Goal: Task Accomplishment & Management: Manage account settings

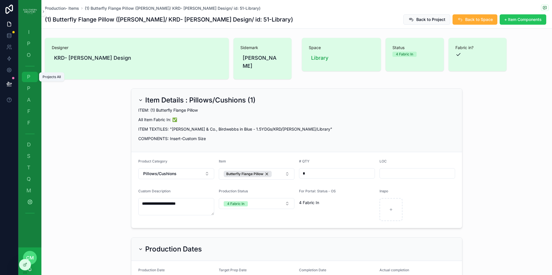
click at [29, 77] on span "P" at bounding box center [29, 77] width 6 height 6
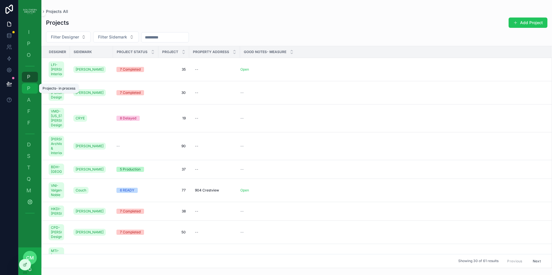
click at [30, 89] on span "P" at bounding box center [29, 89] width 6 height 6
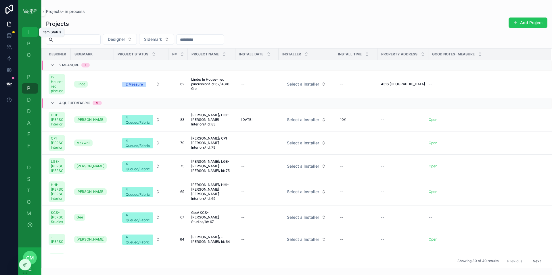
click at [29, 33] on span "I" at bounding box center [29, 32] width 6 height 6
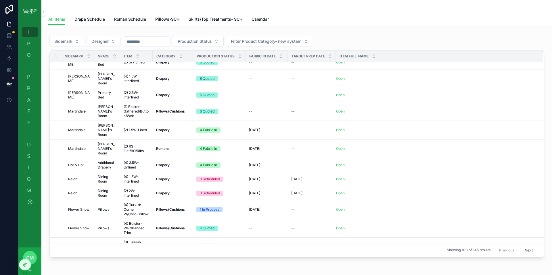
scroll to position [11, 0]
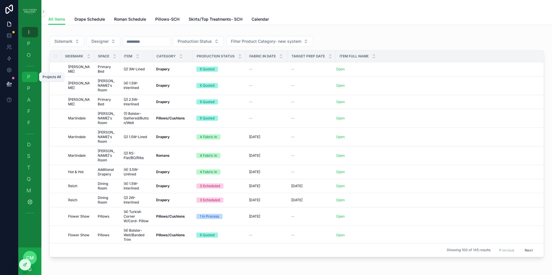
click at [30, 77] on span "P" at bounding box center [29, 77] width 6 height 6
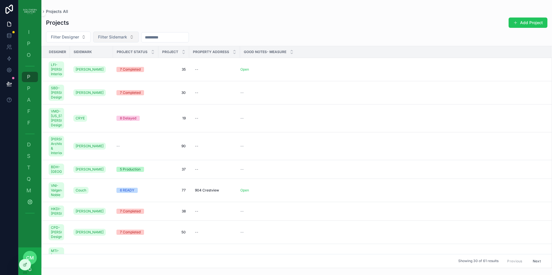
click at [126, 36] on span "Filter Sidemark" at bounding box center [112, 37] width 29 height 6
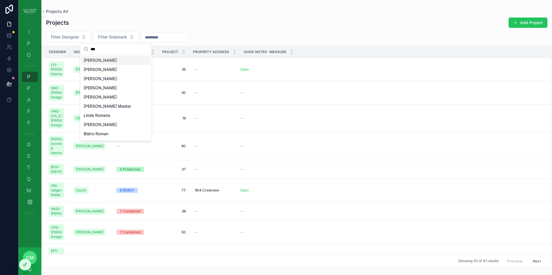
type input "***"
click at [104, 62] on div "[PERSON_NAME]" at bounding box center [115, 60] width 69 height 9
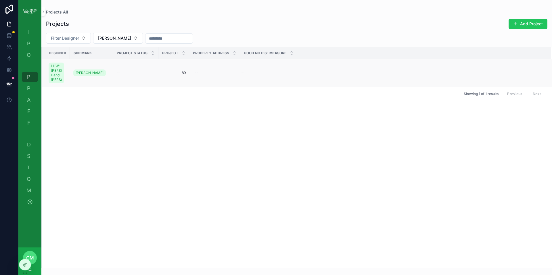
click at [182, 73] on span "89" at bounding box center [174, 73] width 24 height 5
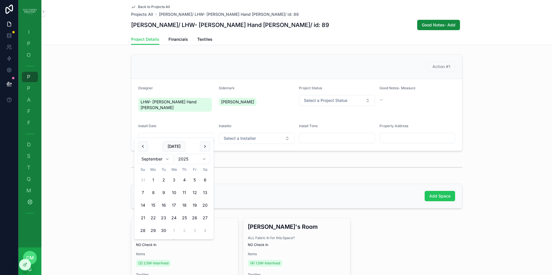
click at [156, 134] on input "scrollable content" at bounding box center [176, 138] width 75 height 8
click at [203, 147] on button "scrollable content" at bounding box center [205, 146] width 10 height 10
click at [174, 194] on button "5" at bounding box center [174, 193] width 10 height 10
type input "*********"
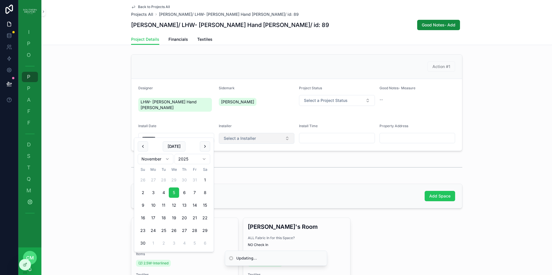
click at [265, 134] on button "Select a Installer" at bounding box center [257, 138] width 76 height 11
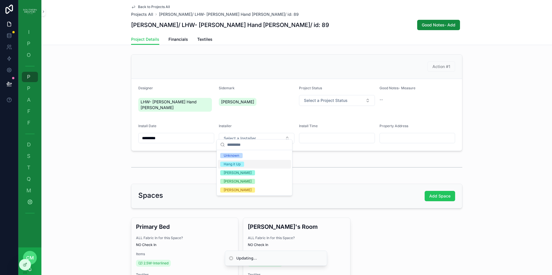
click at [244, 164] on div "Hang it Up" at bounding box center [254, 164] width 73 height 9
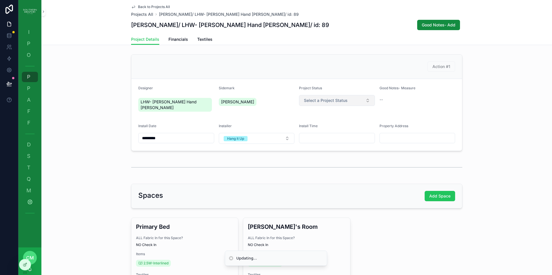
click at [347, 101] on button "Select a Project Status" at bounding box center [337, 100] width 76 height 11
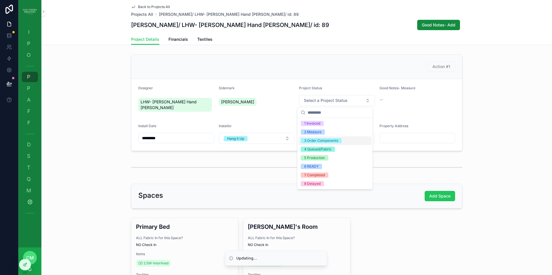
click at [335, 143] on div "3 Order Components" at bounding box center [321, 140] width 34 height 5
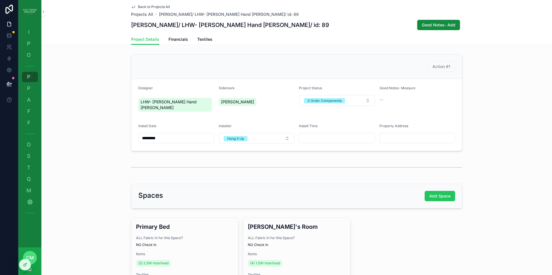
click at [127, 182] on div "Spaces Add Space" at bounding box center [296, 196] width 511 height 29
click at [31, 78] on span "P" at bounding box center [29, 77] width 6 height 6
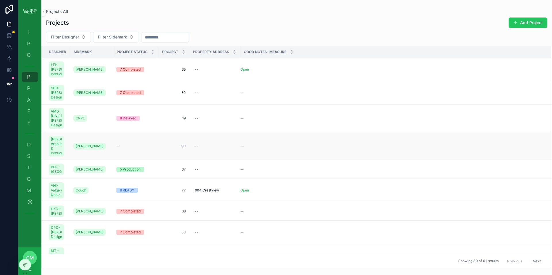
click at [184, 149] on span "90" at bounding box center [174, 146] width 24 height 5
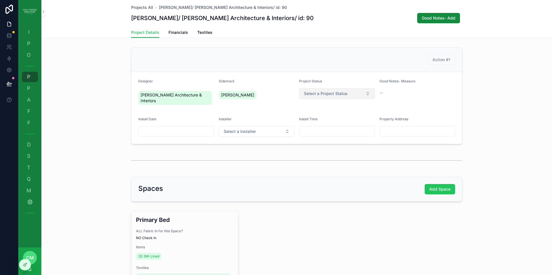
click at [353, 95] on button "Select a Project Status" at bounding box center [337, 93] width 76 height 11
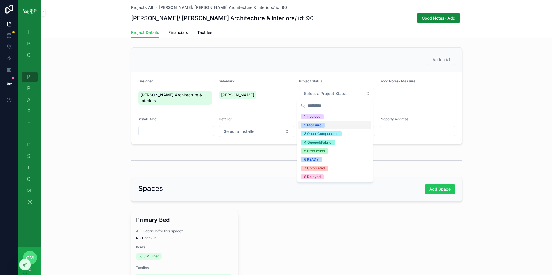
click at [327, 128] on div "2 Measure" at bounding box center [334, 125] width 73 height 9
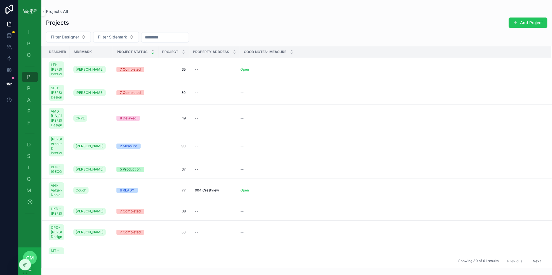
click at [151, 52] on icon "scrollable content" at bounding box center [153, 51] width 4 height 4
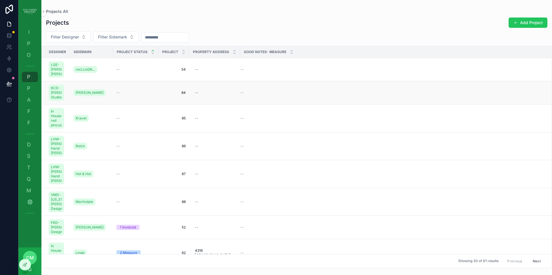
click at [136, 95] on div "--" at bounding box center [135, 93] width 39 height 5
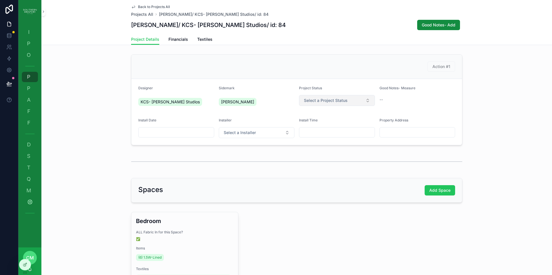
drag, startPoint x: 313, startPoint y: 102, endPoint x: 317, endPoint y: 101, distance: 4.0
click at [314, 101] on span "Select a Project Status" at bounding box center [326, 101] width 44 height 6
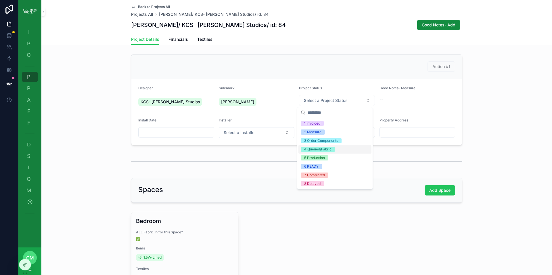
click at [324, 151] on div "4 Queued/Fabric" at bounding box center [317, 149] width 27 height 5
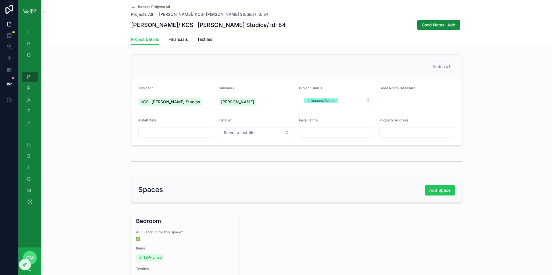
click at [139, 6] on span "Back to Projects All" at bounding box center [154, 7] width 32 height 5
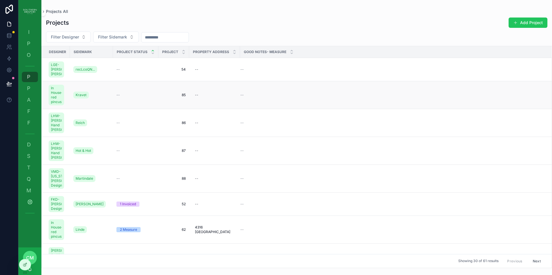
click at [124, 97] on div "--" at bounding box center [135, 95] width 39 height 5
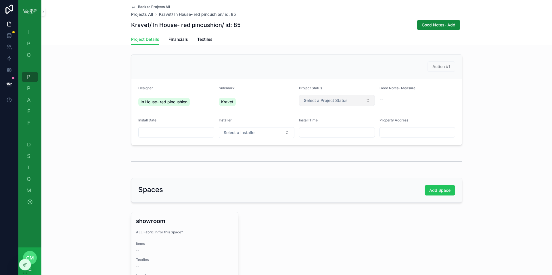
click at [355, 101] on button "Select a Project Status" at bounding box center [337, 100] width 76 height 11
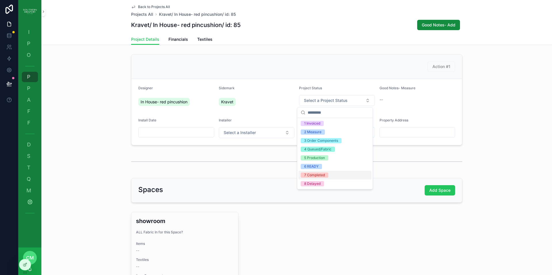
drag, startPoint x: 319, startPoint y: 176, endPoint x: 321, endPoint y: 172, distance: 4.6
click at [319, 176] on div "7 Completed" at bounding box center [314, 175] width 21 height 5
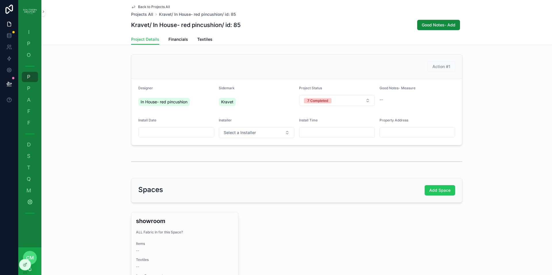
click at [160, 7] on span "Back to Projects All" at bounding box center [154, 7] width 32 height 5
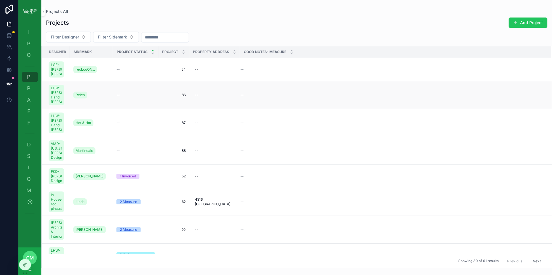
click at [127, 97] on div "--" at bounding box center [135, 95] width 39 height 5
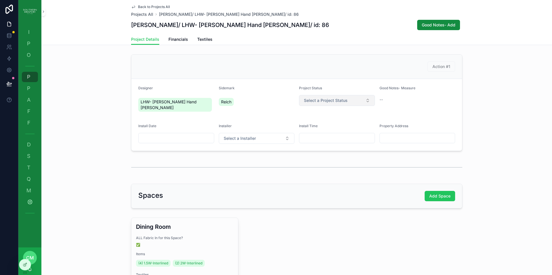
click at [342, 101] on span "Select a Project Status" at bounding box center [326, 101] width 44 height 6
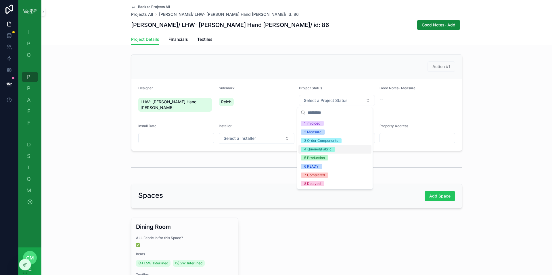
click at [326, 149] on div "4 Queued/Fabric" at bounding box center [317, 149] width 27 height 5
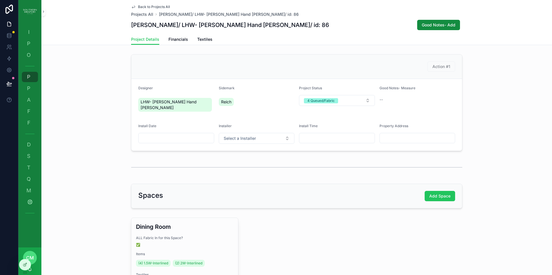
click at [149, 6] on span "Back to Projects All" at bounding box center [154, 7] width 32 height 5
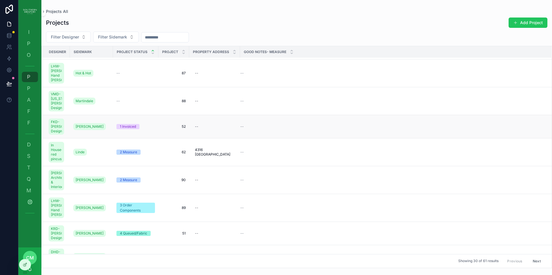
scroll to position [28, 0]
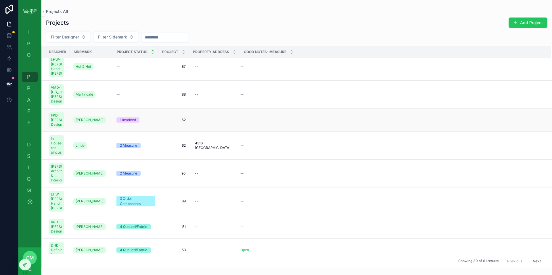
click at [132, 123] on div "1 Invoiced" at bounding box center [128, 120] width 16 height 5
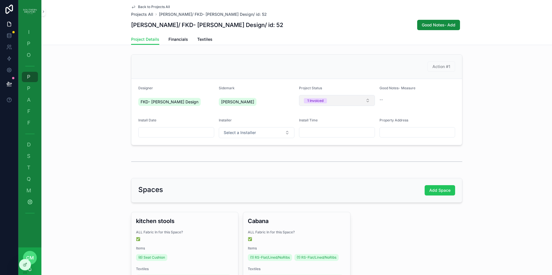
click at [349, 102] on button "1 Invoiced" at bounding box center [337, 100] width 76 height 11
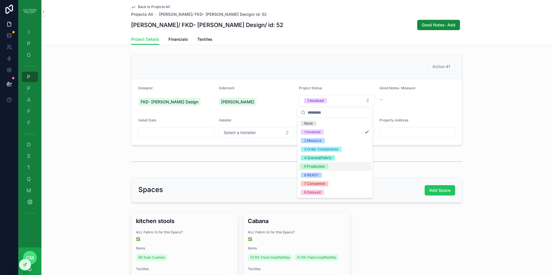
drag, startPoint x: 332, startPoint y: 164, endPoint x: 381, endPoint y: 171, distance: 49.0
click at [332, 164] on div "5 Production" at bounding box center [334, 166] width 73 height 9
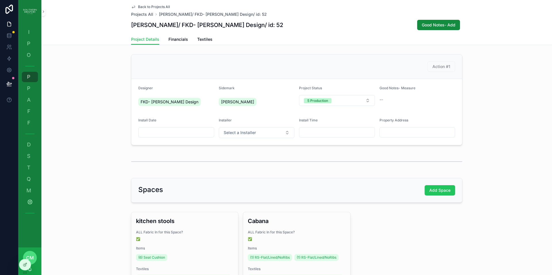
click at [138, 7] on span "Back to Projects All" at bounding box center [154, 7] width 32 height 5
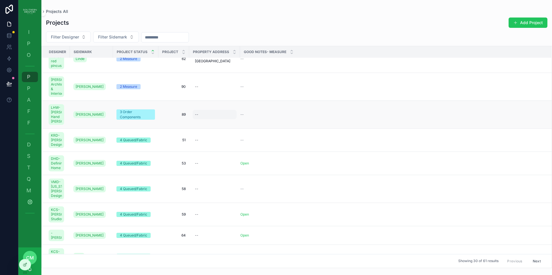
scroll to position [93, 0]
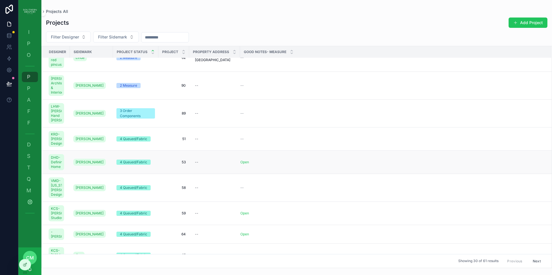
click at [139, 165] on div "4 Queued/Fabric" at bounding box center [133, 162] width 27 height 5
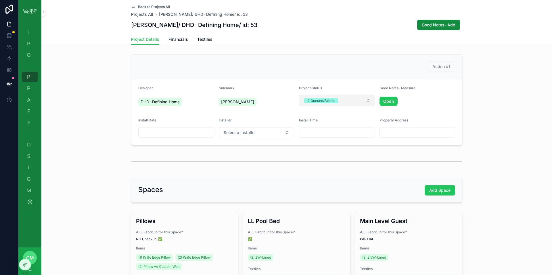
click at [331, 103] on div "4 Queued/Fabric" at bounding box center [320, 100] width 27 height 5
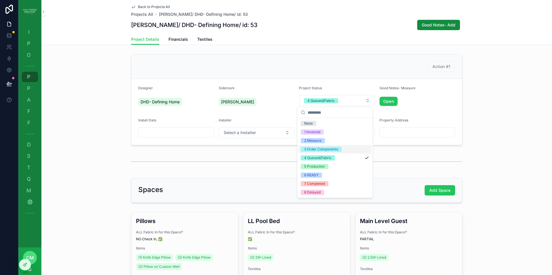
drag, startPoint x: 322, startPoint y: 149, endPoint x: 250, endPoint y: 50, distance: 122.1
click at [322, 149] on div "3 Order Components" at bounding box center [321, 149] width 34 height 5
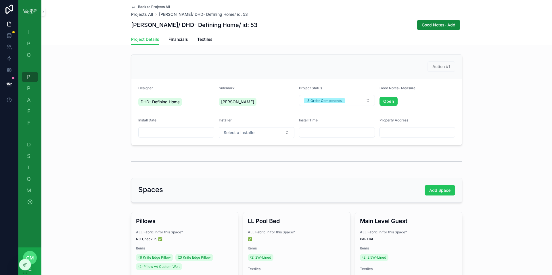
click at [139, 7] on span "Back to Projects All" at bounding box center [154, 7] width 32 height 5
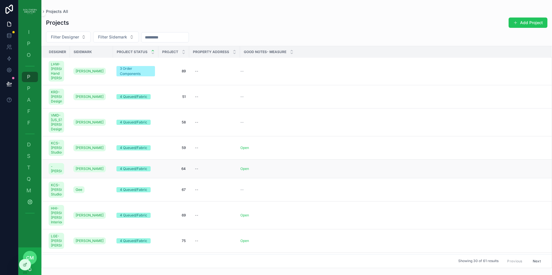
scroll to position [160, 0]
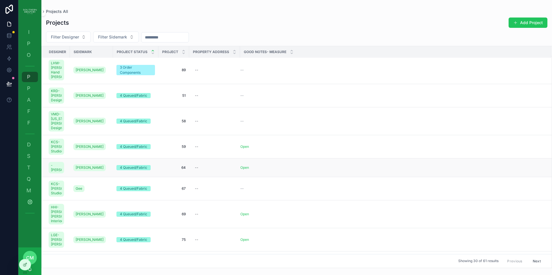
click at [132, 171] on div "4 Queued/Fabric" at bounding box center [133, 167] width 27 height 5
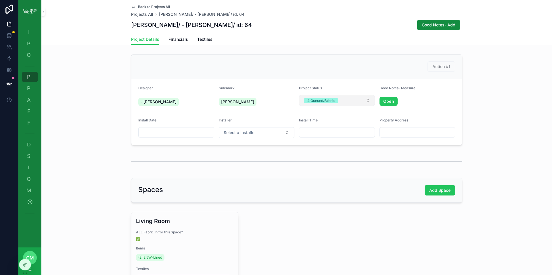
click at [356, 101] on button "4 Queued/Fabric" at bounding box center [337, 100] width 76 height 11
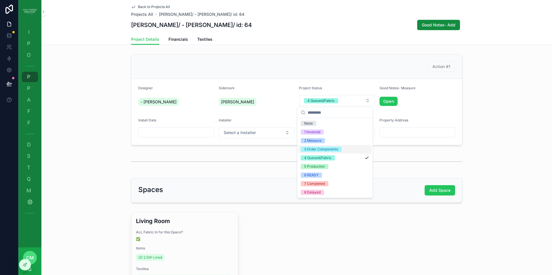
click at [339, 148] on span "3 Order Components" at bounding box center [321, 149] width 41 height 5
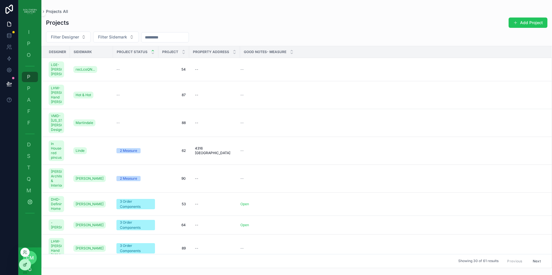
click at [26, 268] on div at bounding box center [25, 265] width 12 height 11
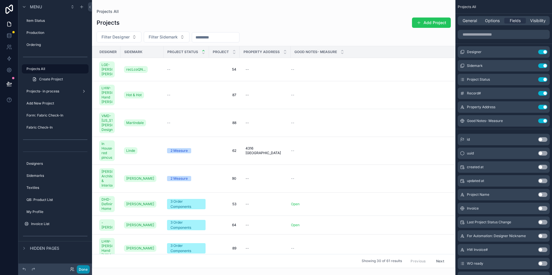
click at [85, 271] on button "Done" at bounding box center [83, 270] width 13 height 8
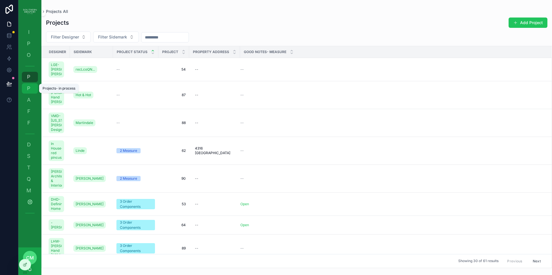
drag, startPoint x: 28, startPoint y: 88, endPoint x: 31, endPoint y: 93, distance: 6.0
click at [28, 88] on span "P" at bounding box center [29, 89] width 6 height 6
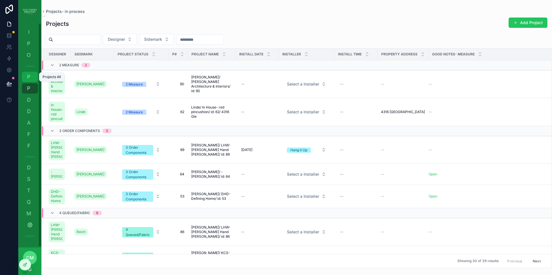
click at [30, 78] on span "P" at bounding box center [29, 77] width 6 height 6
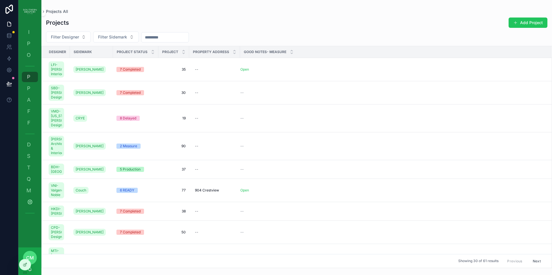
click at [130, 53] on span "Project Status" at bounding box center [132, 52] width 31 height 5
click at [153, 51] on div "scrollable content" at bounding box center [153, 52] width 4 height 6
click at [31, 86] on span "P" at bounding box center [29, 89] width 6 height 6
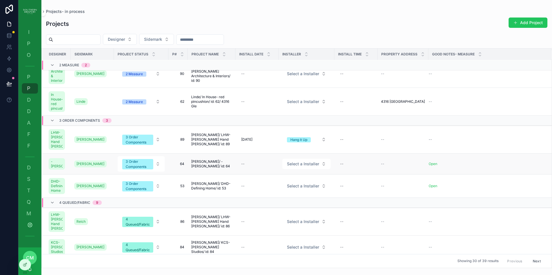
scroll to position [12, 0]
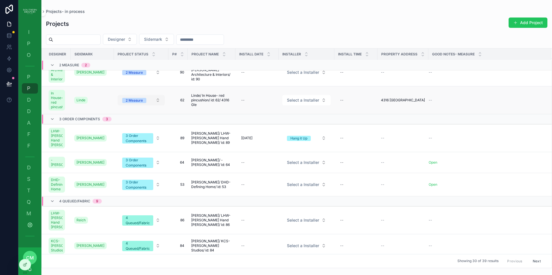
click at [143, 103] on span "2 Measure" at bounding box center [134, 100] width 24 height 5
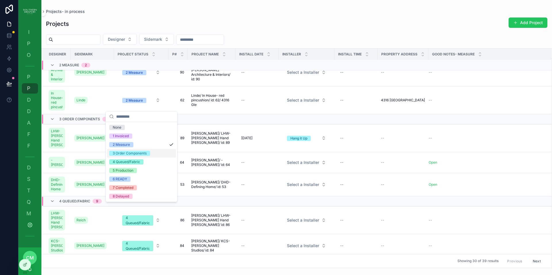
click at [135, 155] on div "3 Order Components" at bounding box center [130, 153] width 34 height 5
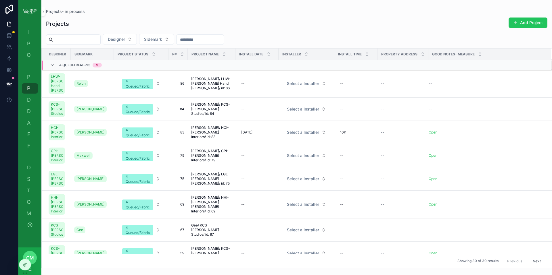
scroll to position [150, 0]
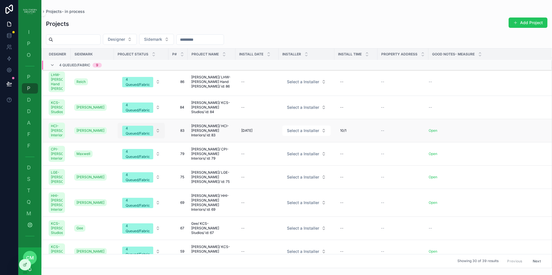
click at [140, 136] on div "4 Queued/Fabric" at bounding box center [138, 131] width 24 height 10
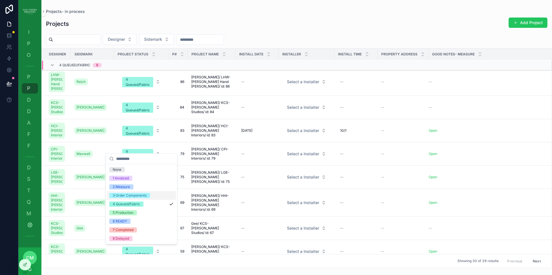
click at [123, 195] on div "3 Order Components" at bounding box center [130, 195] width 34 height 5
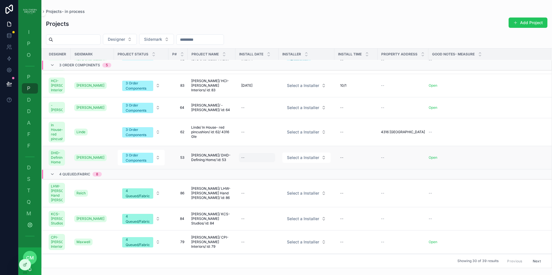
scroll to position [64, 0]
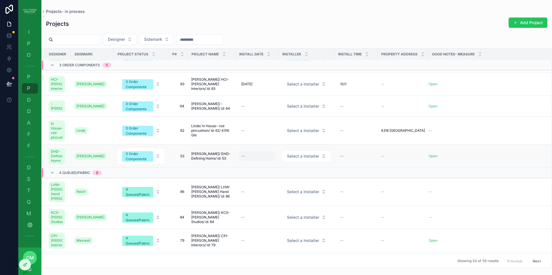
click at [253, 161] on div "--" at bounding box center [257, 156] width 36 height 9
click at [265, 91] on html "I Item Status P Production O Ordering P Projects All P Projects- in process D D…" at bounding box center [276, 137] width 552 height 275
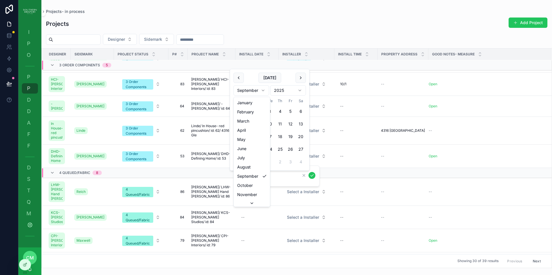
drag, startPoint x: 253, startPoint y: 186, endPoint x: 258, endPoint y: 181, distance: 7.5
click at [271, 161] on button "29" at bounding box center [270, 162] width 10 height 10
type input "**********"
click at [313, 176] on icon "scrollable content" at bounding box center [312, 175] width 5 height 5
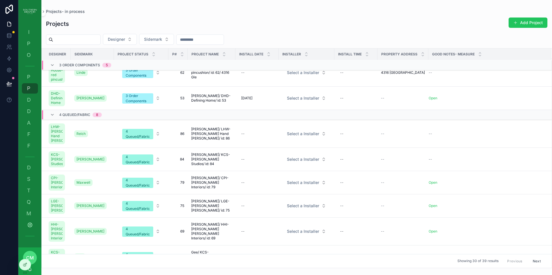
scroll to position [122, 0]
click at [248, 138] on div "--" at bounding box center [257, 133] width 36 height 9
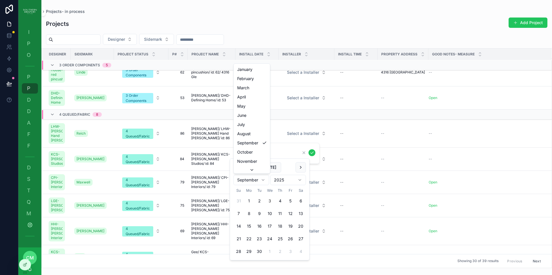
click at [263, 179] on html "I Item Status P Production O Ordering P Projects All P Projects- in process D D…" at bounding box center [276, 137] width 552 height 275
click at [249, 214] on button "6" at bounding box center [249, 214] width 10 height 10
type input "*********"
click at [312, 153] on icon "scrollable content" at bounding box center [312, 153] width 5 height 5
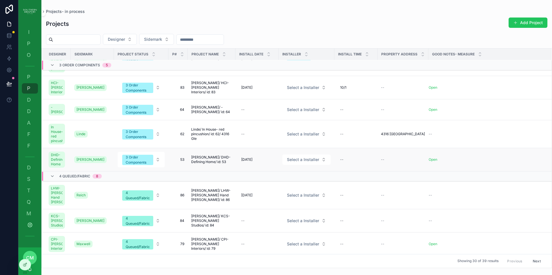
scroll to position [67, 0]
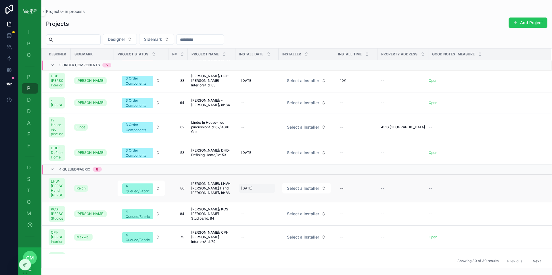
click at [251, 191] on span "[DATE]" at bounding box center [246, 188] width 11 height 5
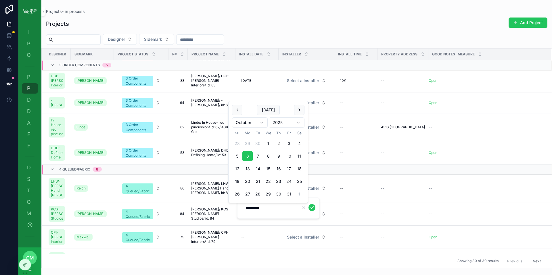
click at [279, 143] on button "2" at bounding box center [278, 144] width 10 height 10
type input "*********"
click at [312, 208] on icon "scrollable content" at bounding box center [312, 208] width 3 height 2
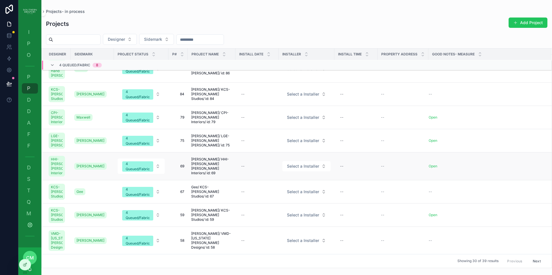
scroll to position [189, 0]
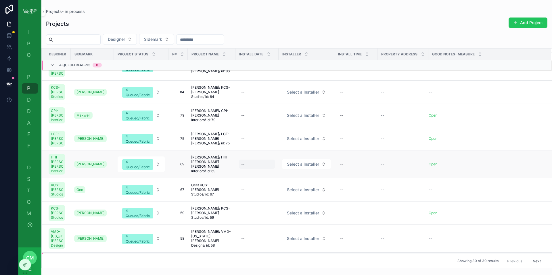
click at [244, 167] on div "--" at bounding box center [242, 164] width 3 height 5
click at [260, 159] on button "16" at bounding box center [258, 159] width 10 height 10
type input "*********"
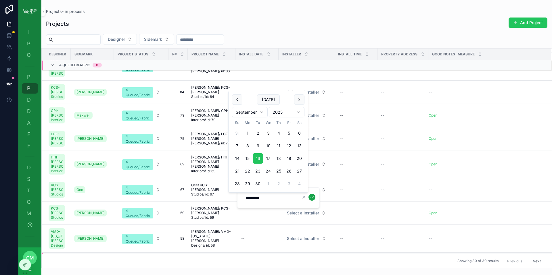
click at [312, 198] on icon "scrollable content" at bounding box center [312, 198] width 3 height 2
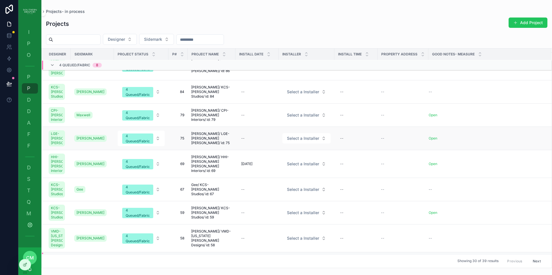
scroll to position [194, 0]
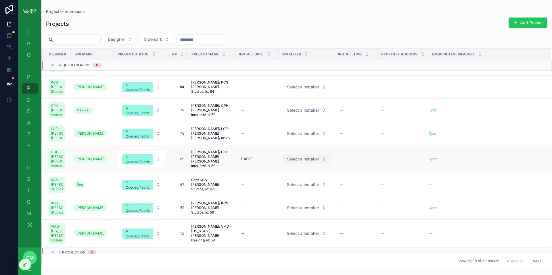
click at [314, 162] on span "Select a Installer" at bounding box center [303, 159] width 32 height 6
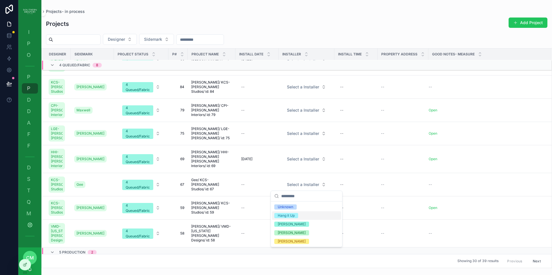
click at [296, 216] on span "Hang it Up" at bounding box center [286, 215] width 24 height 5
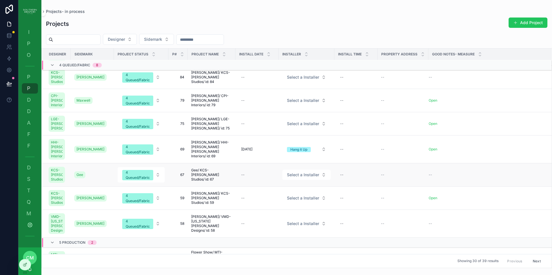
scroll to position [204, 0]
click at [147, 180] on div "4 Queued/Fabric" at bounding box center [138, 175] width 24 height 10
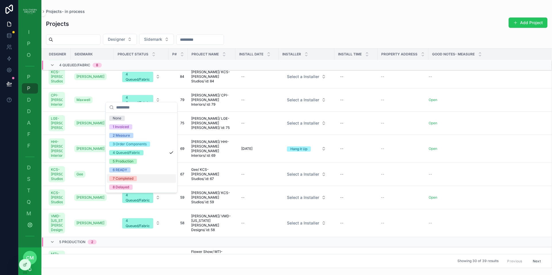
click at [124, 180] on div "7 Completed" at bounding box center [123, 178] width 21 height 5
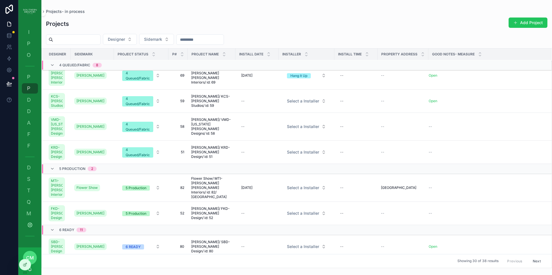
scroll to position [279, 0]
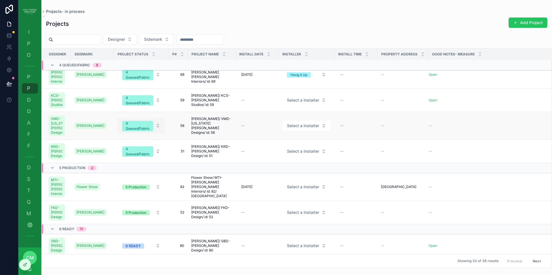
click at [138, 131] on div "4 Queued/Fabric" at bounding box center [138, 126] width 24 height 10
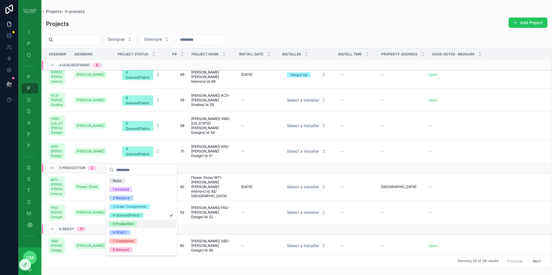
click at [133, 223] on div "5 Production" at bounding box center [123, 224] width 21 height 5
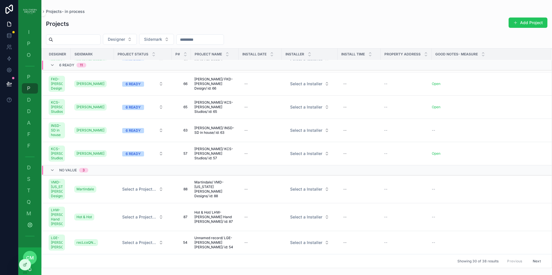
scroll to position [710, 0]
click at [143, 157] on span "6 READY" at bounding box center [133, 154] width 22 height 5
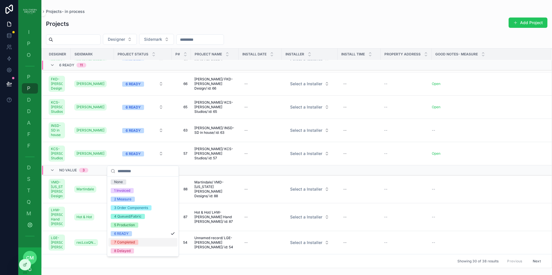
click at [127, 244] on div "7 Completed" at bounding box center [124, 242] width 21 height 5
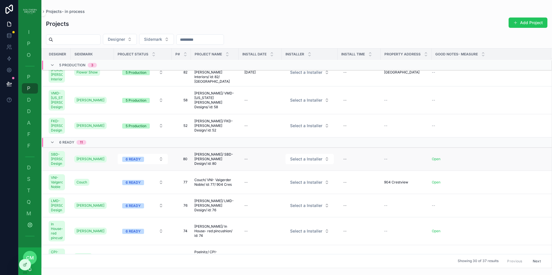
scroll to position [376, 0]
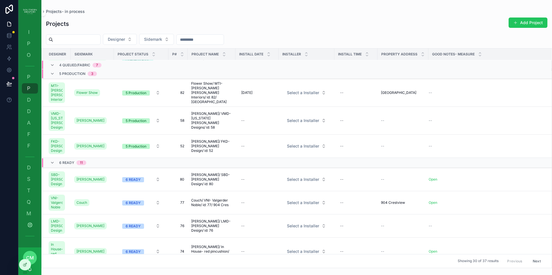
drag, startPoint x: 53, startPoint y: 197, endPoint x: 40, endPoint y: 83, distance: 115.2
click at [53, 165] on icon "scrollable content" at bounding box center [52, 163] width 5 height 5
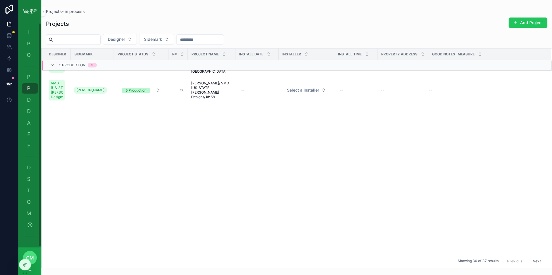
scroll to position [0, 0]
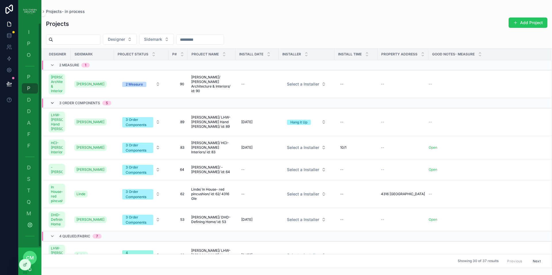
click at [51, 106] on icon "scrollable content" at bounding box center [52, 103] width 5 height 5
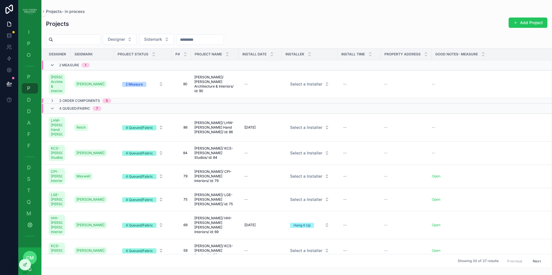
click at [52, 66] on icon "scrollable content" at bounding box center [52, 65] width 5 height 5
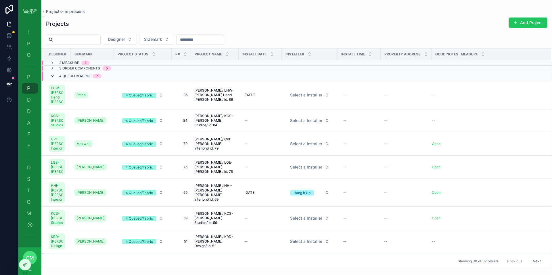
click at [53, 76] on icon "scrollable content" at bounding box center [52, 76] width 5 height 5
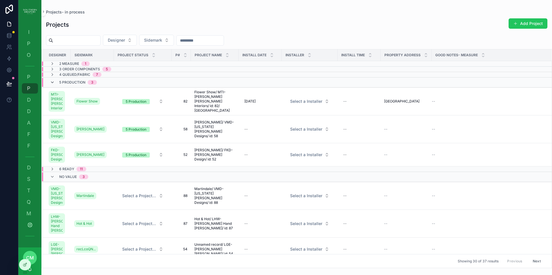
click at [51, 83] on icon "scrollable content" at bounding box center [52, 82] width 5 height 5
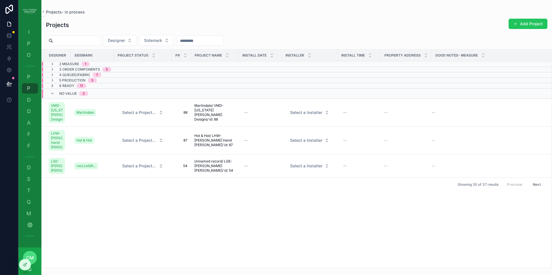
click at [52, 86] on icon "scrollable content" at bounding box center [52, 86] width 5 height 5
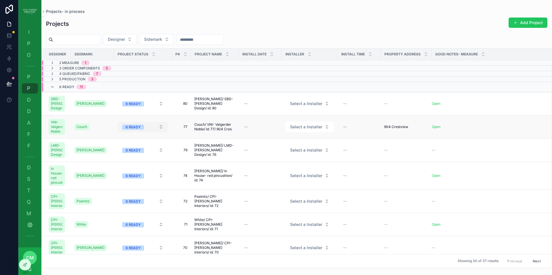
click at [143, 130] on span "6 READY" at bounding box center [133, 127] width 22 height 5
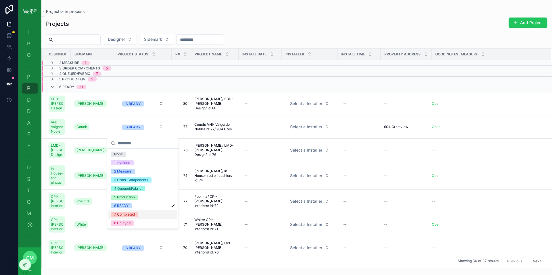
click at [122, 215] on div "7 Completed" at bounding box center [124, 214] width 21 height 5
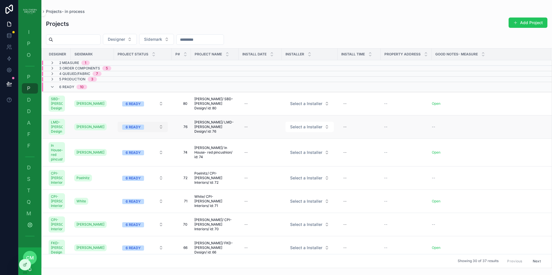
click at [136, 130] on div "6 READY" at bounding box center [133, 127] width 15 height 5
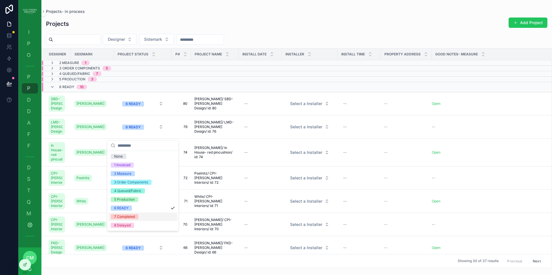
click at [132, 217] on div "7 Completed" at bounding box center [124, 216] width 21 height 5
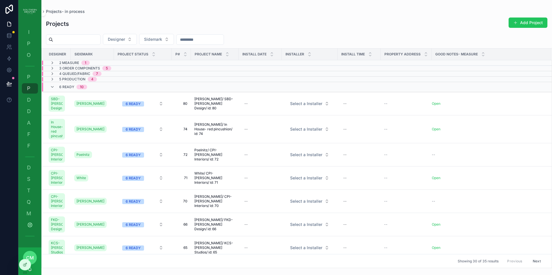
click at [134, 158] on div "6 READY" at bounding box center [133, 155] width 15 height 5
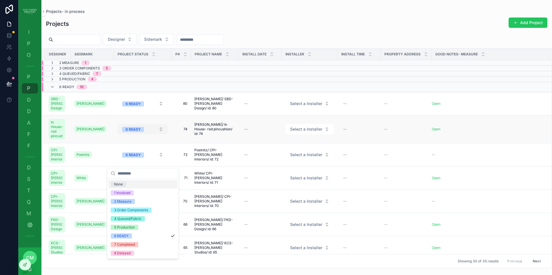
click at [137, 132] on div "6 READY" at bounding box center [133, 129] width 15 height 5
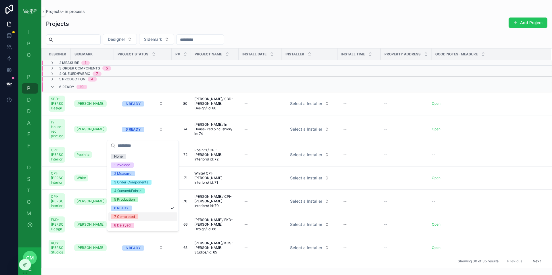
click at [132, 217] on div "7 Completed" at bounding box center [124, 216] width 21 height 5
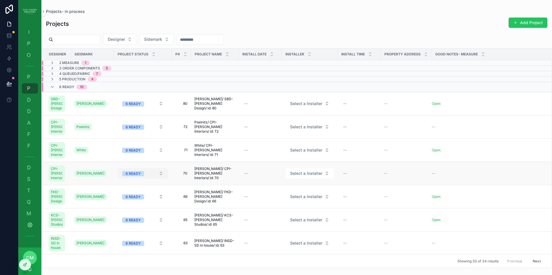
click at [138, 179] on button "6 READY" at bounding box center [143, 173] width 50 height 10
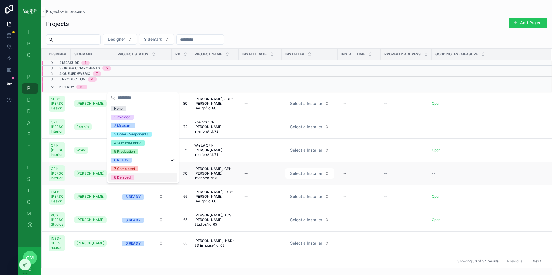
click at [148, 185] on td "6 READY" at bounding box center [143, 173] width 58 height 23
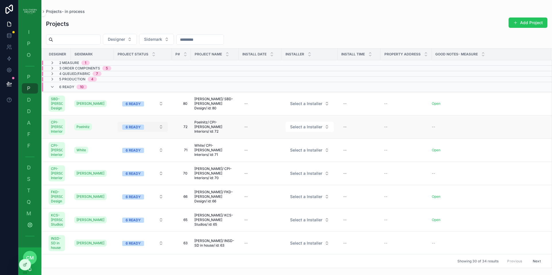
click at [134, 130] on div "6 READY" at bounding box center [133, 127] width 15 height 5
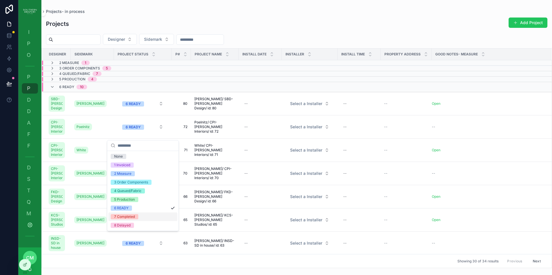
click at [136, 216] on span "7 Completed" at bounding box center [125, 216] width 28 height 5
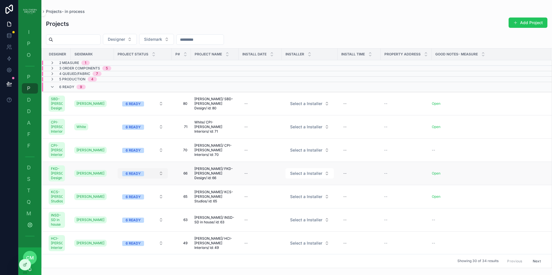
click at [137, 177] on div "6 READY" at bounding box center [133, 173] width 15 height 5
click at [133, 177] on div "6 READY" at bounding box center [133, 173] width 15 height 5
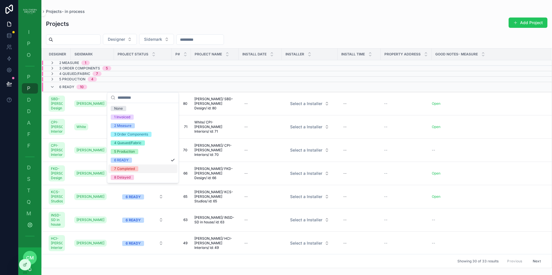
click at [125, 169] on div "7 Completed" at bounding box center [124, 168] width 21 height 5
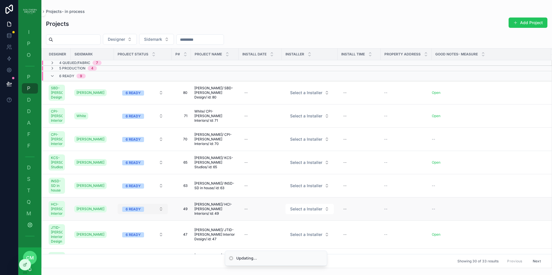
scroll to position [19, 0]
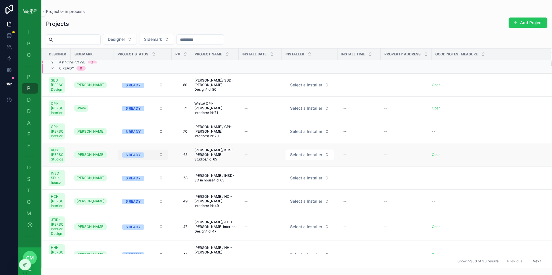
click at [133, 158] on div "6 READY" at bounding box center [133, 155] width 15 height 5
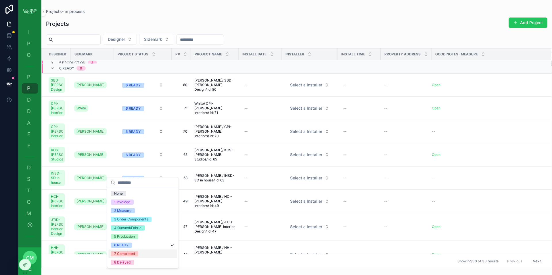
click at [129, 255] on div "7 Completed" at bounding box center [124, 254] width 21 height 5
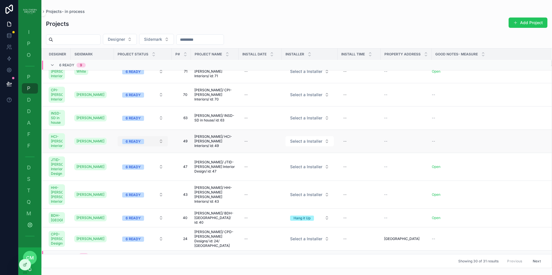
scroll to position [57, 0]
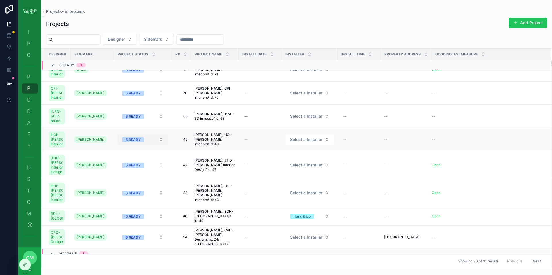
click at [135, 143] on div "6 READY" at bounding box center [133, 139] width 15 height 5
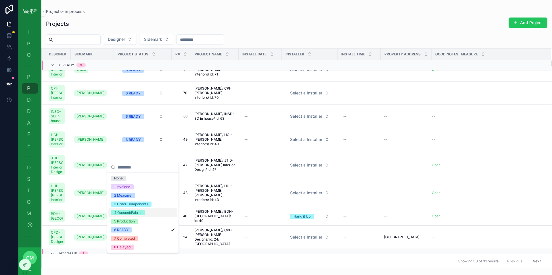
click at [138, 214] on div "4 Queued/Fabric" at bounding box center [127, 212] width 27 height 5
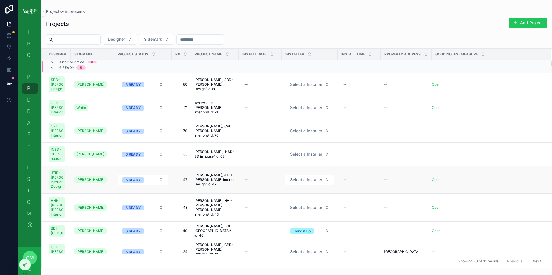
scroll to position [22, 0]
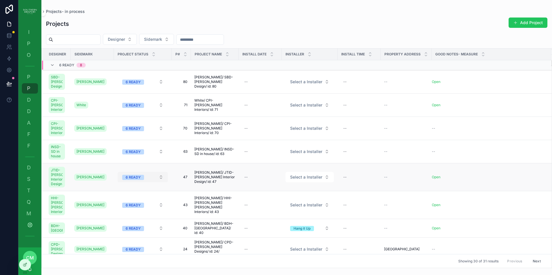
click at [141, 180] on span "6 READY" at bounding box center [133, 177] width 22 height 5
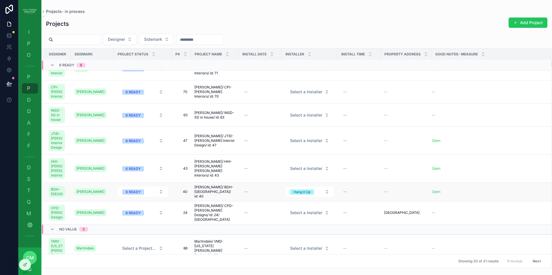
scroll to position [62, 0]
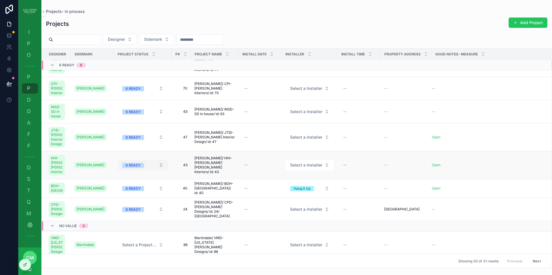
click at [136, 168] on div "6 READY" at bounding box center [133, 165] width 15 height 5
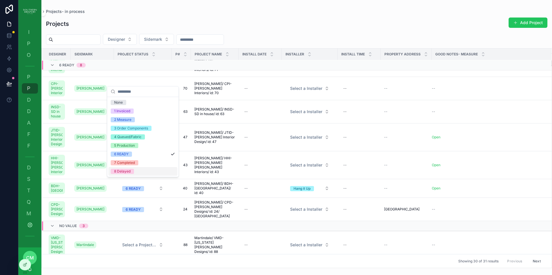
scroll to position [71, 0]
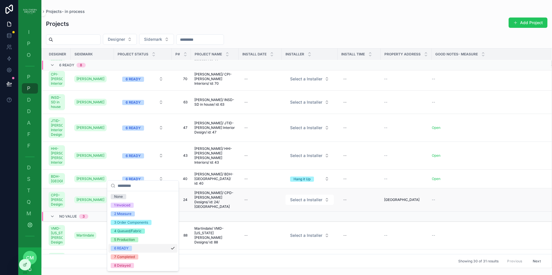
drag, startPoint x: 247, startPoint y: 237, endPoint x: 244, endPoint y: 237, distance: 3.8
click at [247, 212] on td "--" at bounding box center [260, 200] width 43 height 23
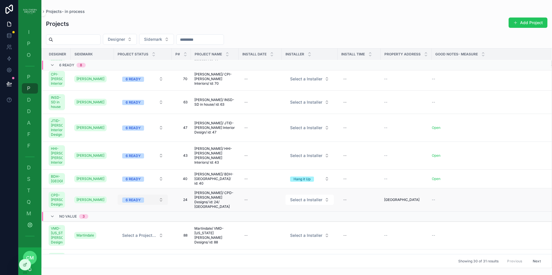
click at [141, 203] on span "6 READY" at bounding box center [133, 200] width 22 height 5
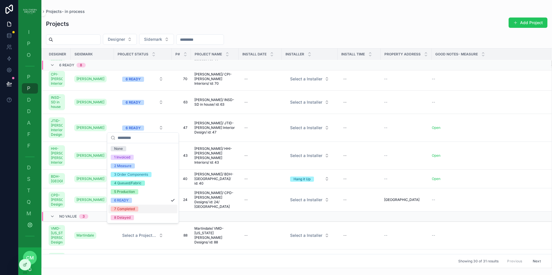
click at [133, 210] on div "7 Completed" at bounding box center [124, 209] width 21 height 5
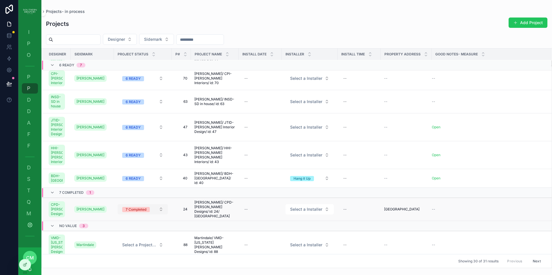
scroll to position [72, 0]
click at [137, 160] on button "6 READY" at bounding box center [143, 155] width 50 height 10
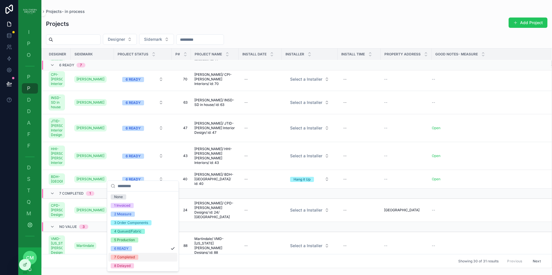
click at [133, 259] on div "7 Completed" at bounding box center [124, 257] width 21 height 5
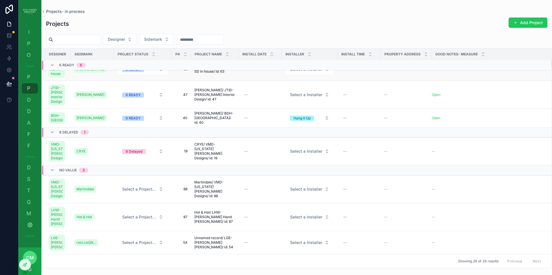
scroll to position [137, 0]
click at [137, 187] on span "Select a Project Status" at bounding box center [139, 190] width 34 height 6
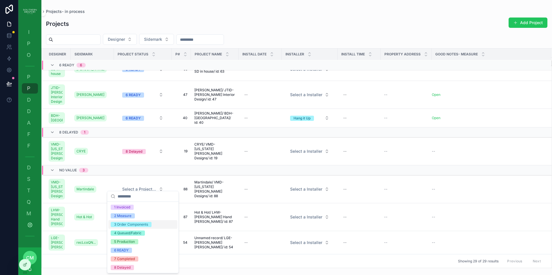
click at [137, 226] on div "3 Order Components" at bounding box center [131, 224] width 34 height 5
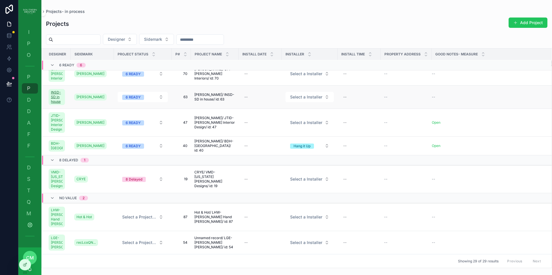
scroll to position [87, 0]
click at [53, 66] on icon "scrollable content" at bounding box center [52, 65] width 5 height 5
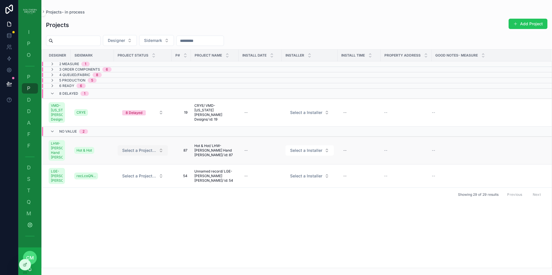
click at [149, 152] on span "Select a Project Status" at bounding box center [139, 151] width 34 height 6
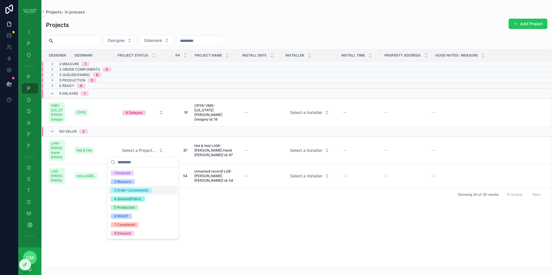
click at [130, 190] on div "3 Order Components" at bounding box center [131, 190] width 34 height 5
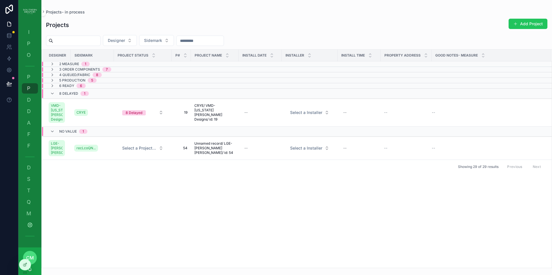
click at [57, 69] on div "3 Order Components 7" at bounding box center [80, 69] width 61 height 5
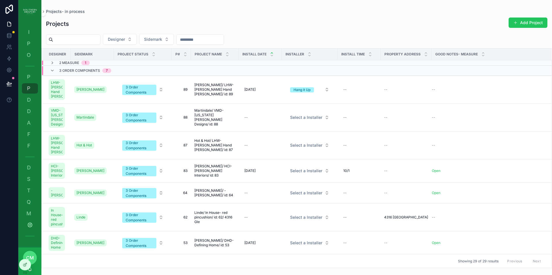
click at [272, 54] on div "scrollable content" at bounding box center [272, 54] width 4 height 6
